Goal: Task Accomplishment & Management: Use online tool/utility

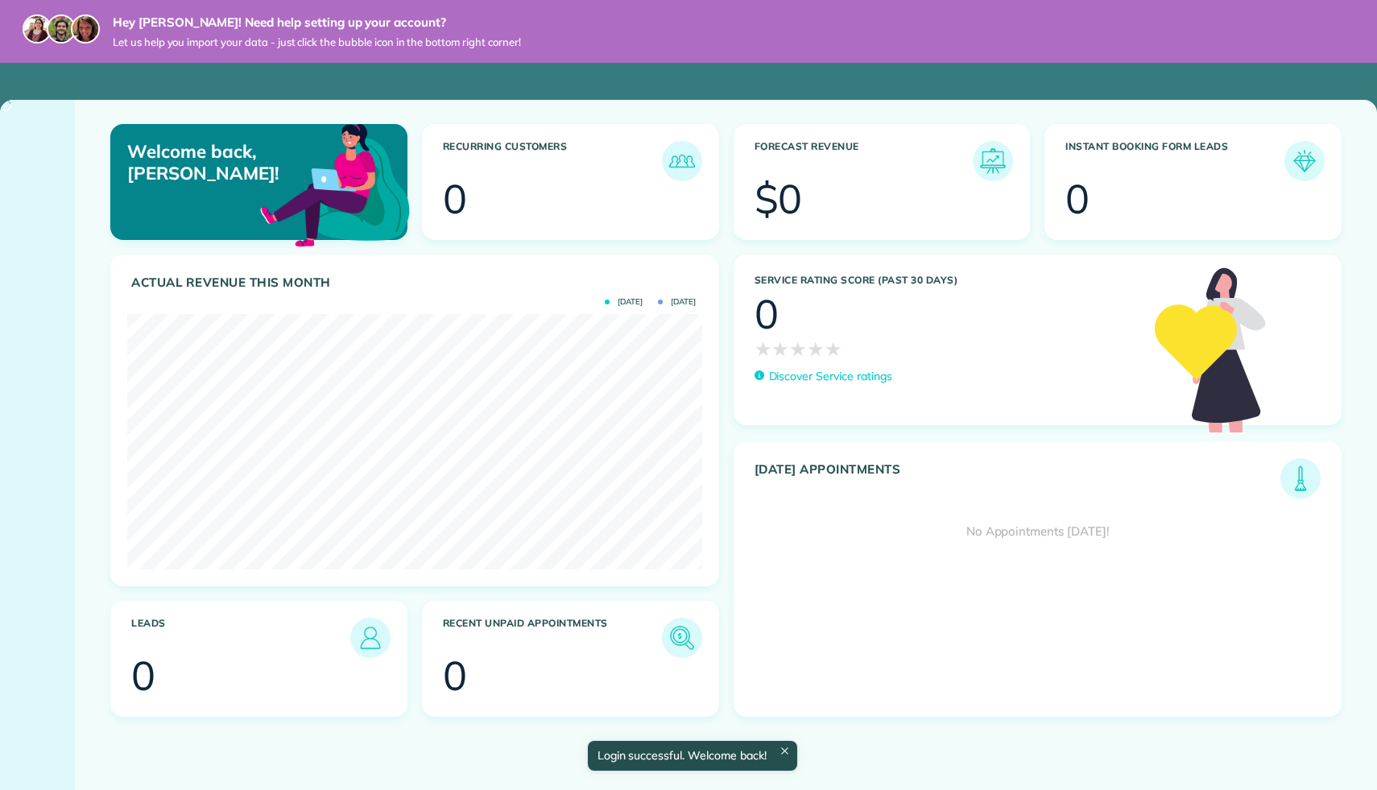
scroll to position [255, 574]
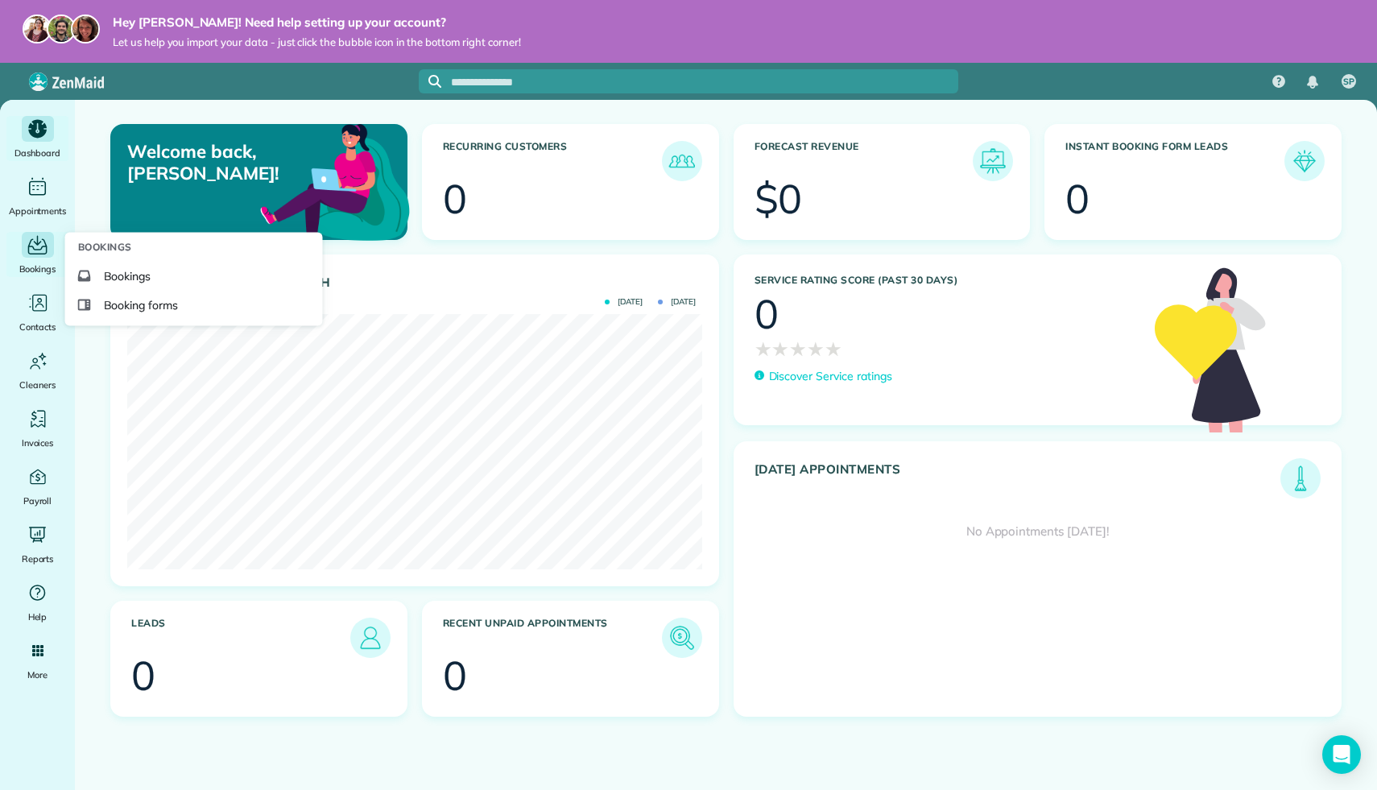
click at [33, 256] on icon "Main" at bounding box center [37, 245] width 25 height 24
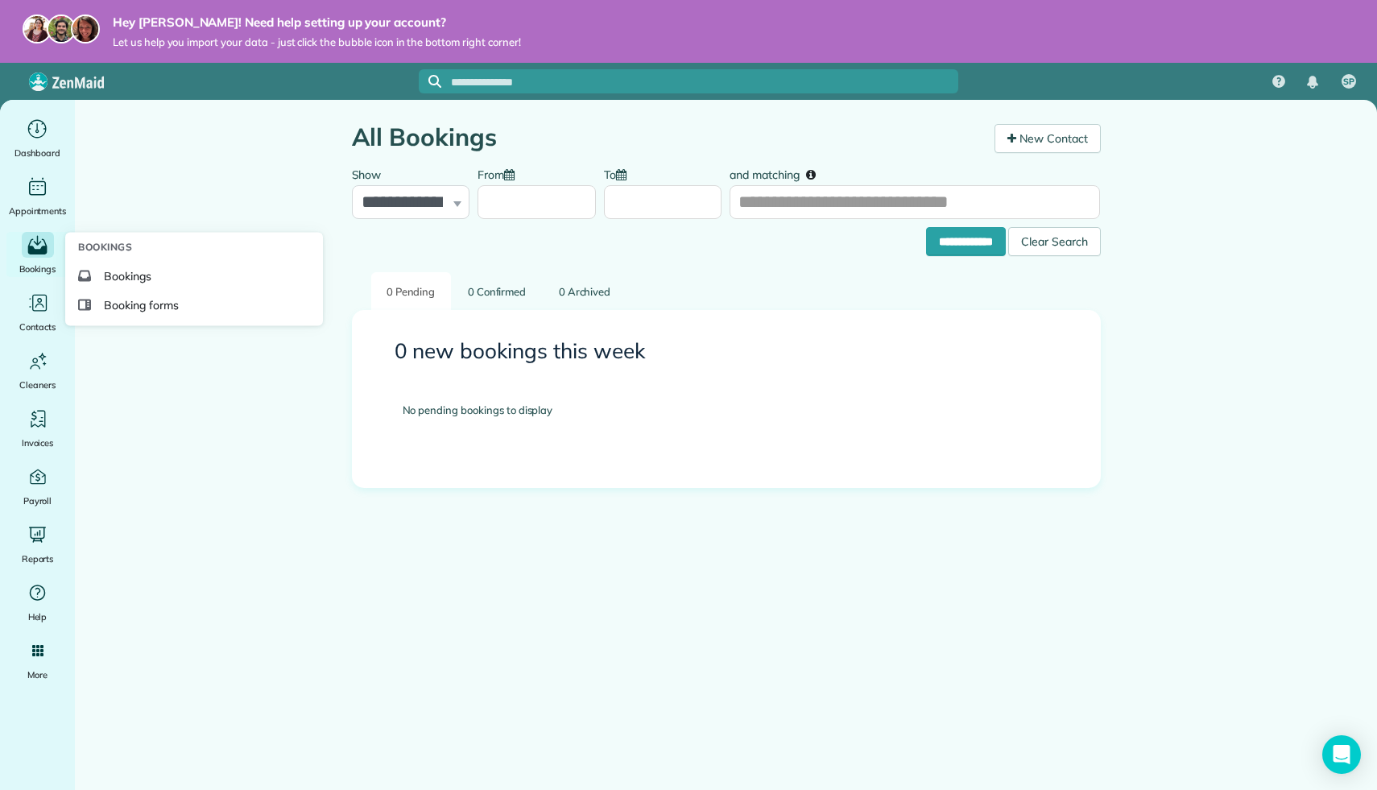
click at [27, 253] on icon "Main" at bounding box center [37, 245] width 25 height 24
click at [103, 307] on link "Booking forms" at bounding box center [194, 305] width 245 height 29
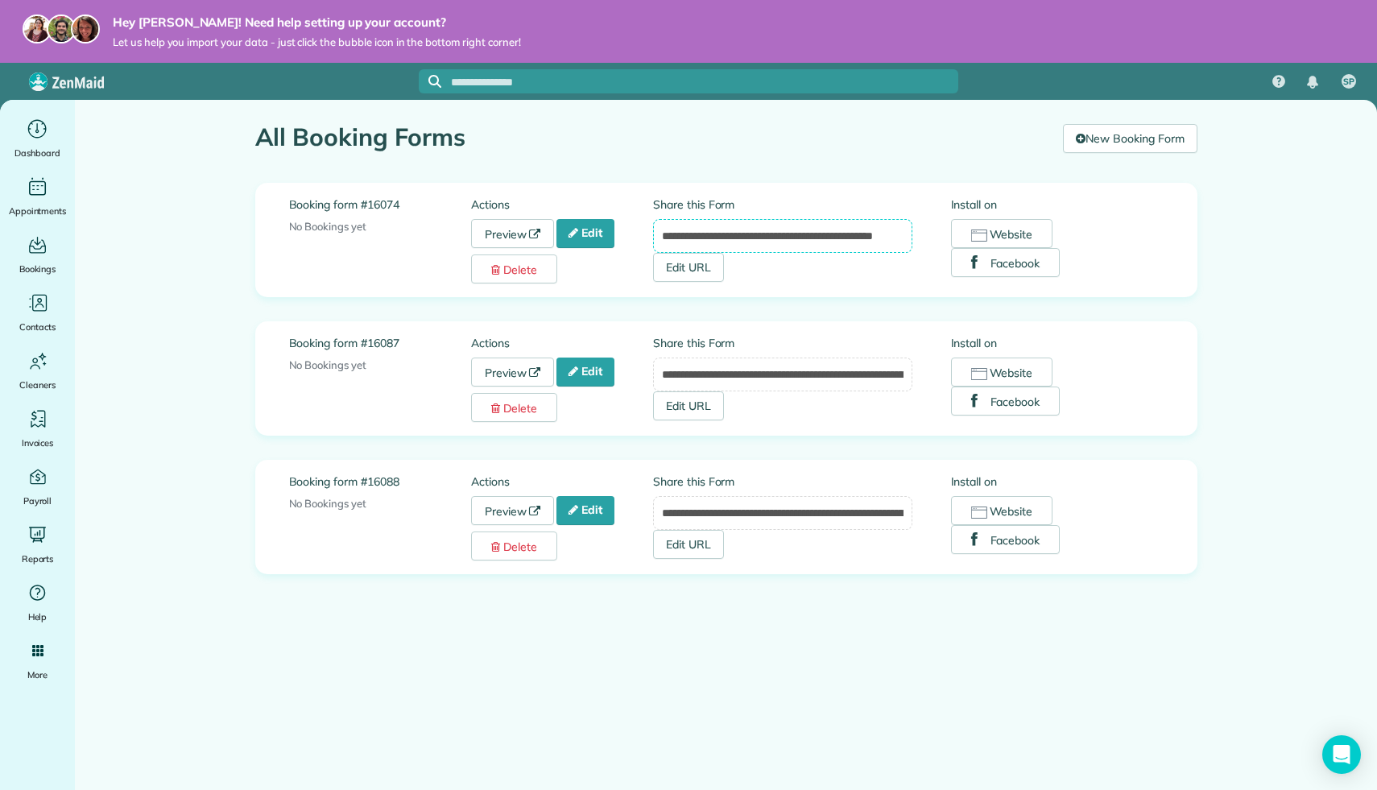
click at [787, 236] on input "**********" at bounding box center [782, 236] width 259 height 34
click at [744, 246] on input "**********" at bounding box center [782, 236] width 259 height 34
click at [969, 230] on button "Website" at bounding box center [1002, 233] width 102 height 29
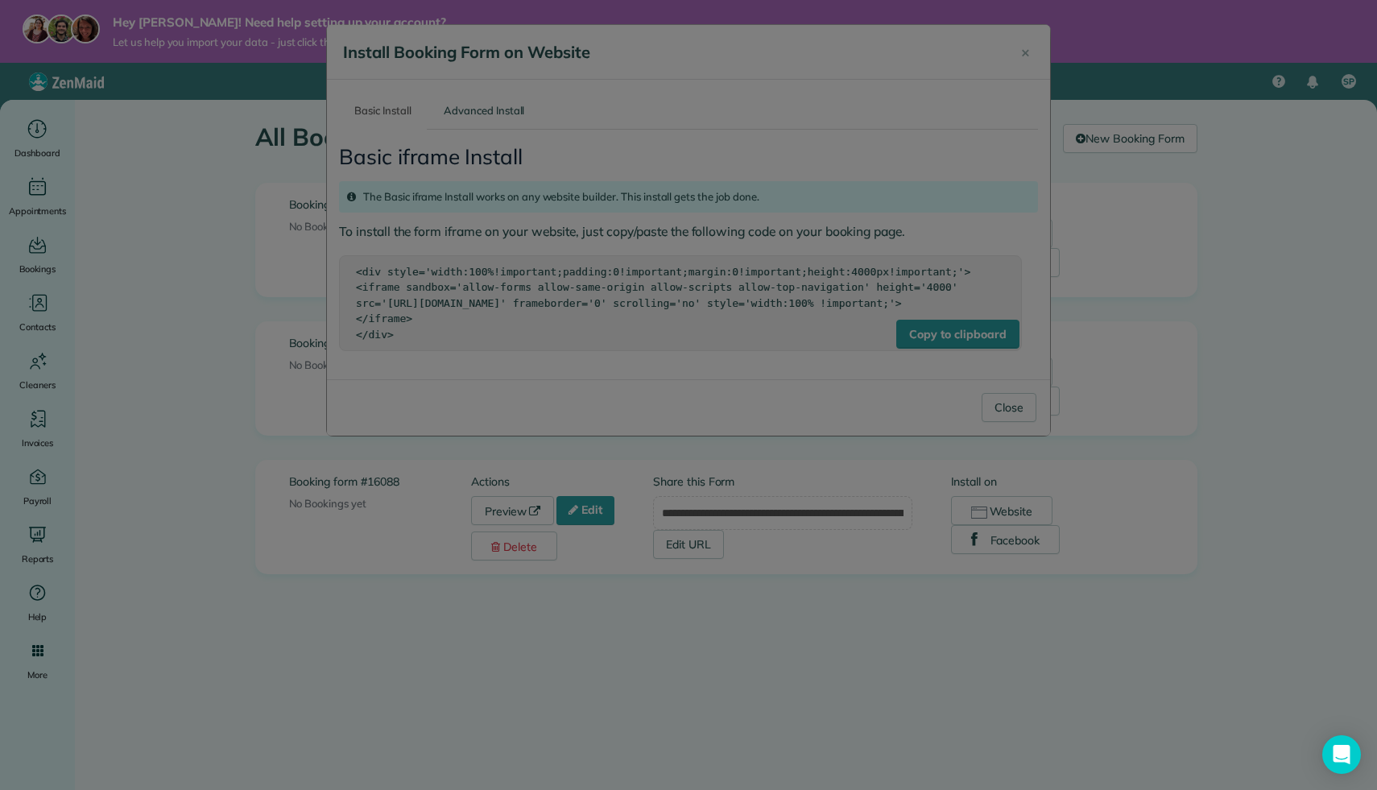
click at [966, 357] on div at bounding box center [688, 395] width 1377 height 790
click at [817, 608] on div at bounding box center [688, 395] width 1377 height 790
click at [1016, 43] on div at bounding box center [688, 395] width 1377 height 790
click at [1023, 53] on div at bounding box center [688, 395] width 1377 height 790
click at [223, 318] on div at bounding box center [688, 395] width 1377 height 790
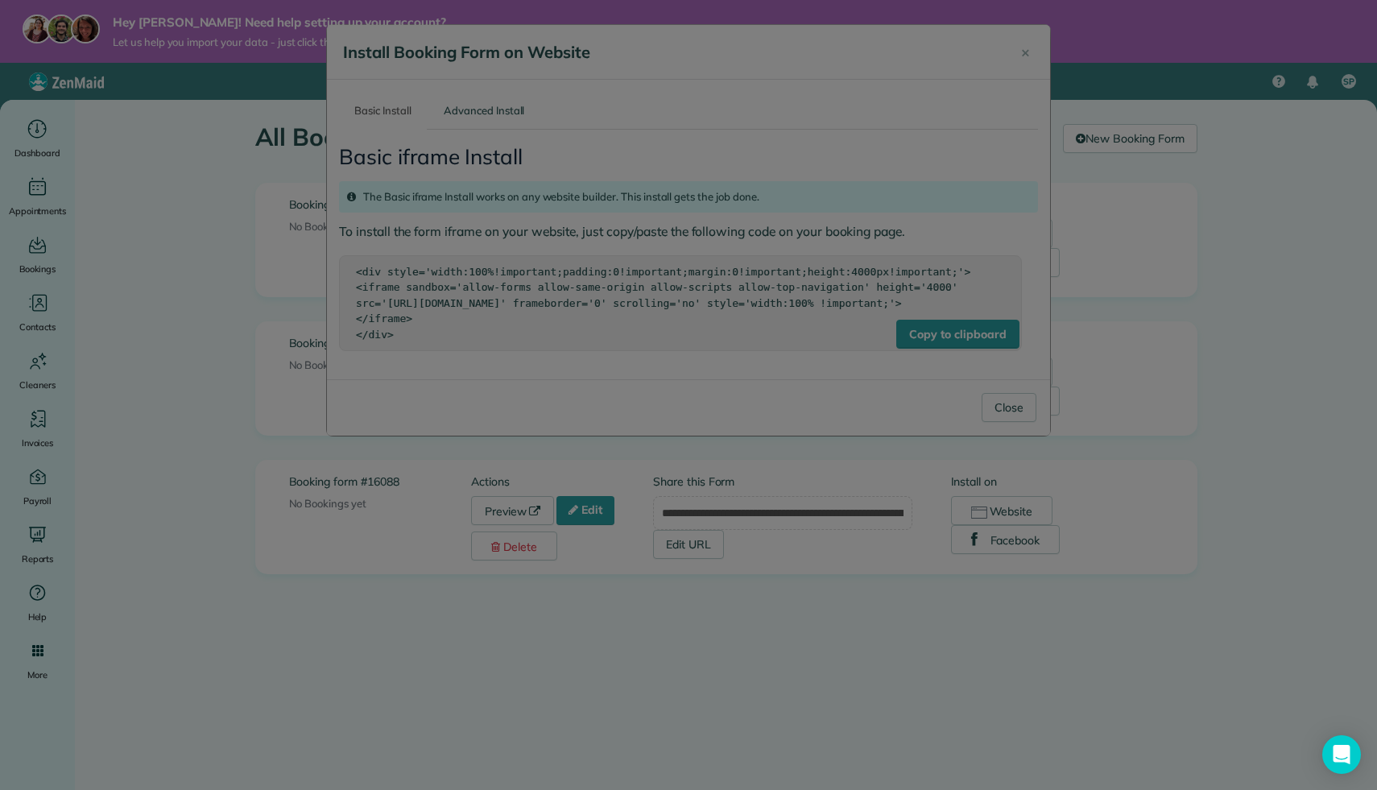
click at [223, 318] on div at bounding box center [688, 395] width 1377 height 790
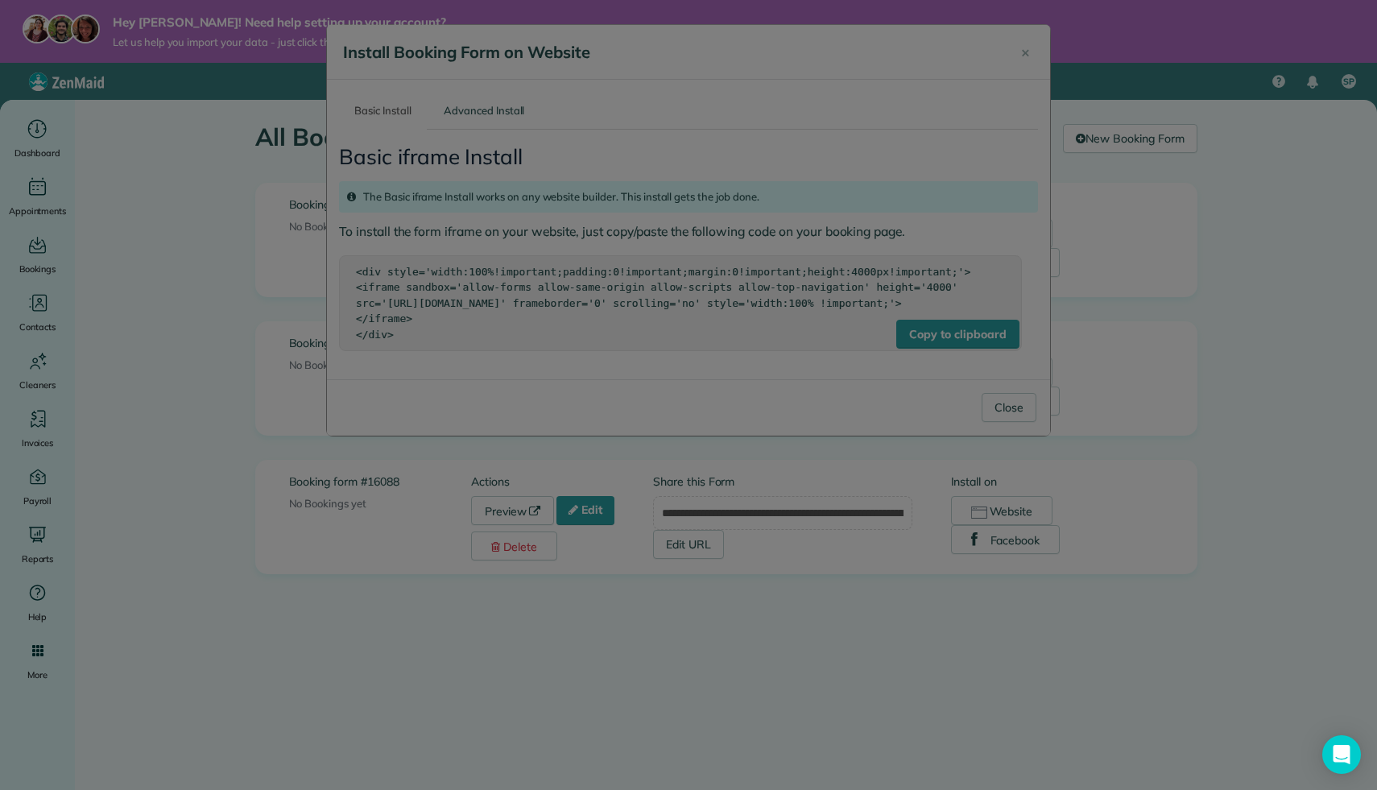
click at [1027, 47] on div at bounding box center [688, 395] width 1377 height 790
